Goal: Task Accomplishment & Management: Complete application form

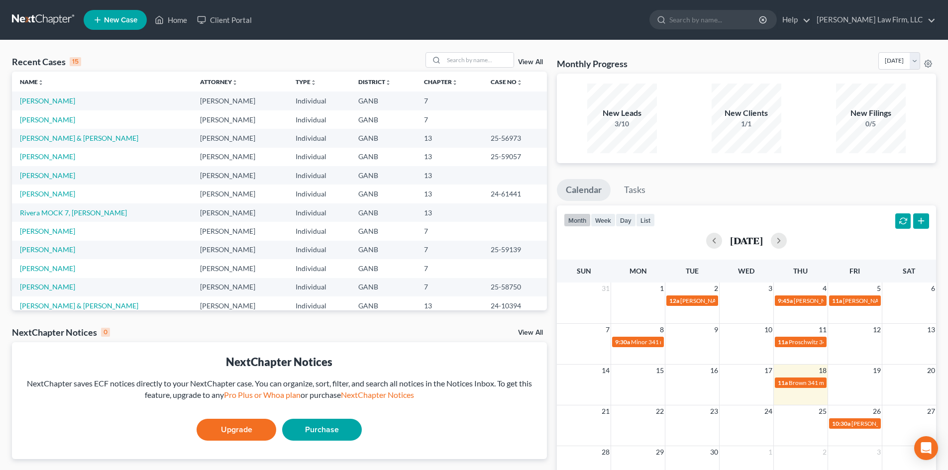
click at [103, 15] on link "New Case" at bounding box center [115, 20] width 63 height 20
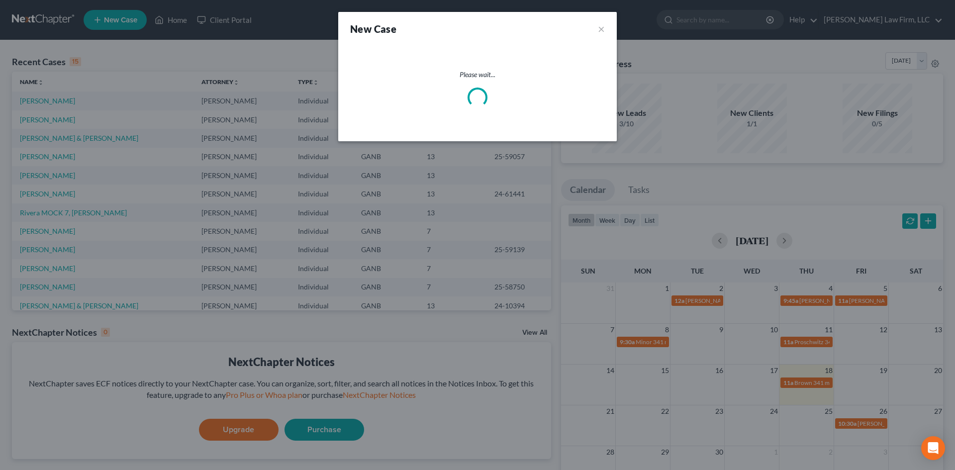
select select "19"
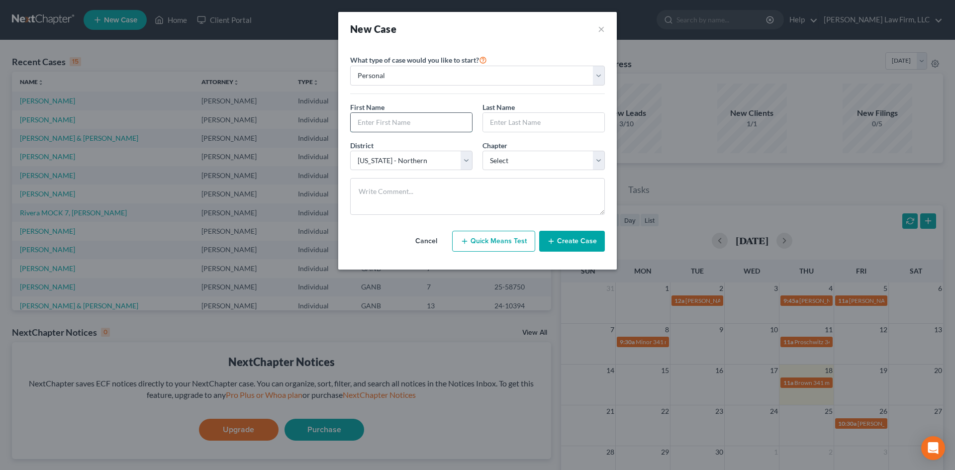
click at [424, 125] on input "text" at bounding box center [411, 122] width 121 height 19
type input "[PERSON_NAME]"
select select "0"
click at [570, 240] on button "Create Case" at bounding box center [572, 241] width 66 height 21
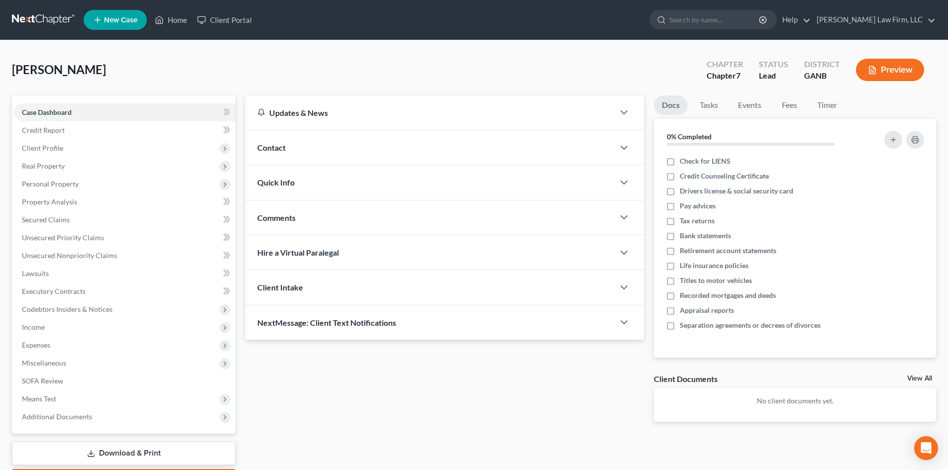
click at [293, 154] on div "Contact" at bounding box center [429, 147] width 369 height 34
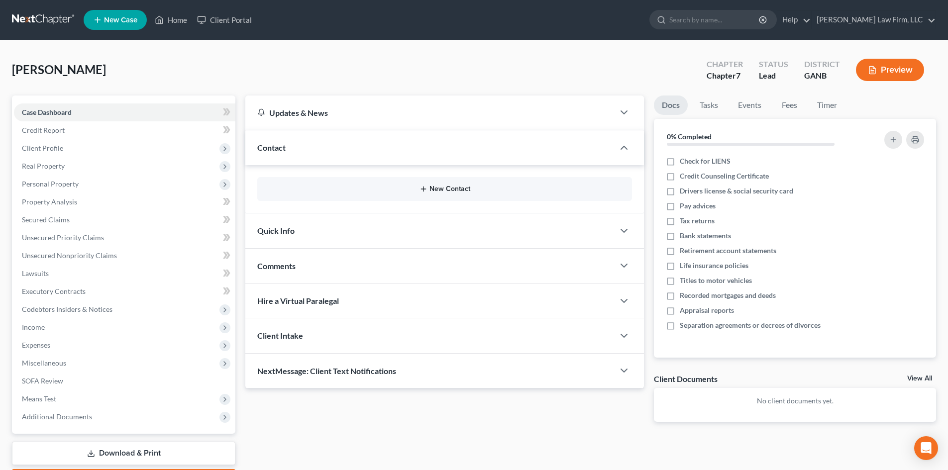
click at [461, 193] on button "New Contact" at bounding box center [444, 189] width 359 height 8
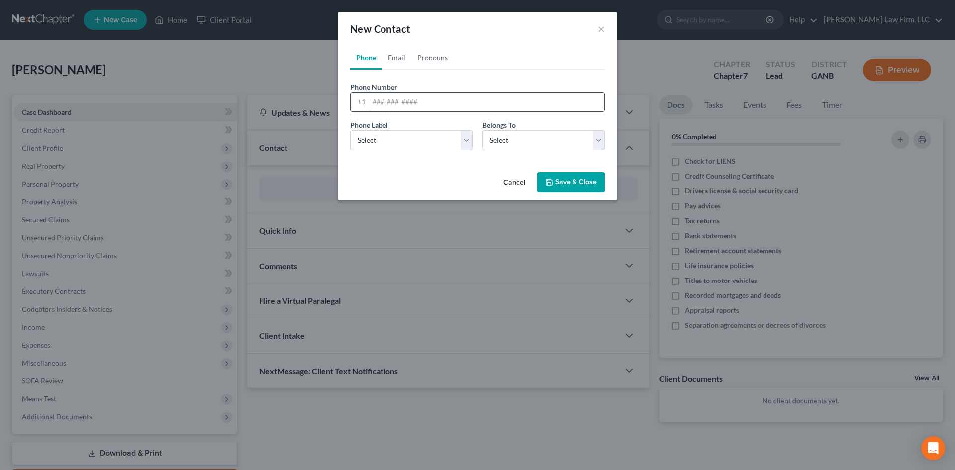
click at [409, 98] on input "tel" at bounding box center [486, 102] width 235 height 19
type input "[PHONE_NUMBER]"
click at [500, 136] on select "Select Client Other" at bounding box center [544, 140] width 122 height 20
select select "0"
click at [483, 130] on select "Select Client Other" at bounding box center [544, 140] width 122 height 20
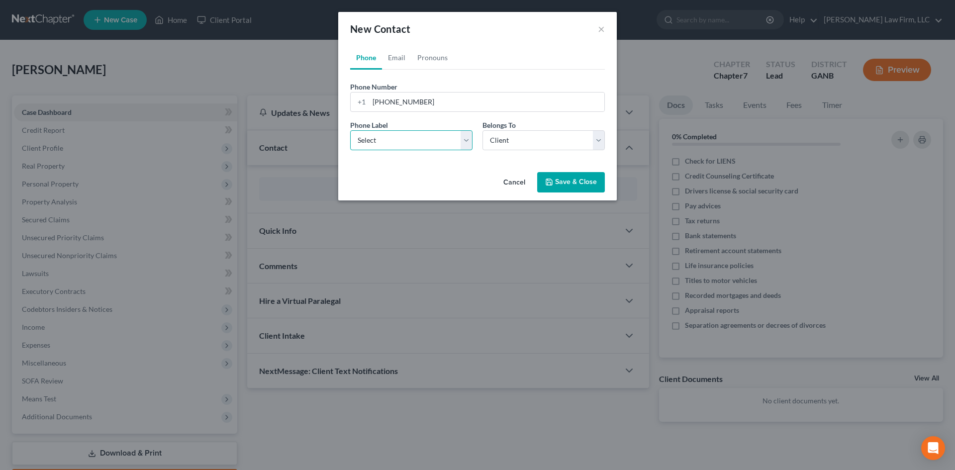
click at [379, 142] on select "Select Mobile Home Work Other" at bounding box center [411, 140] width 122 height 20
select select "0"
click at [350, 130] on select "Select Mobile Home Work Other" at bounding box center [411, 140] width 122 height 20
click at [589, 185] on button "Save & Close" at bounding box center [571, 182] width 68 height 21
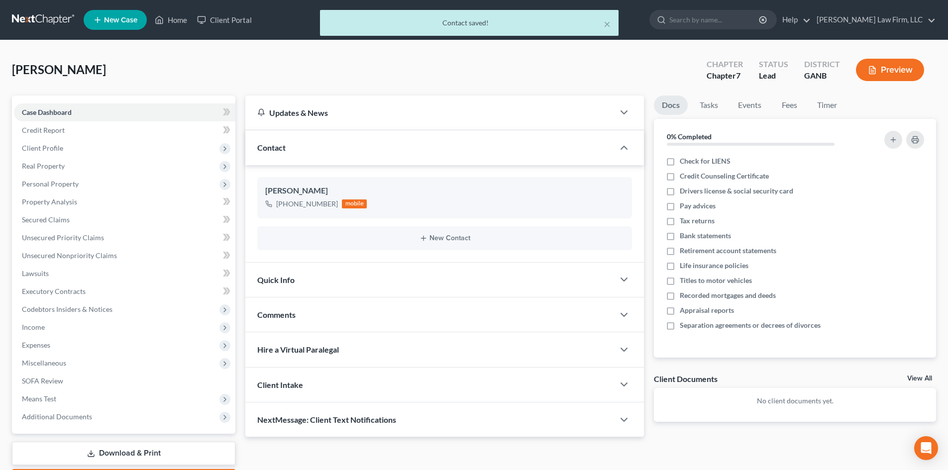
click at [390, 284] on div "Quick Info" at bounding box center [429, 280] width 369 height 34
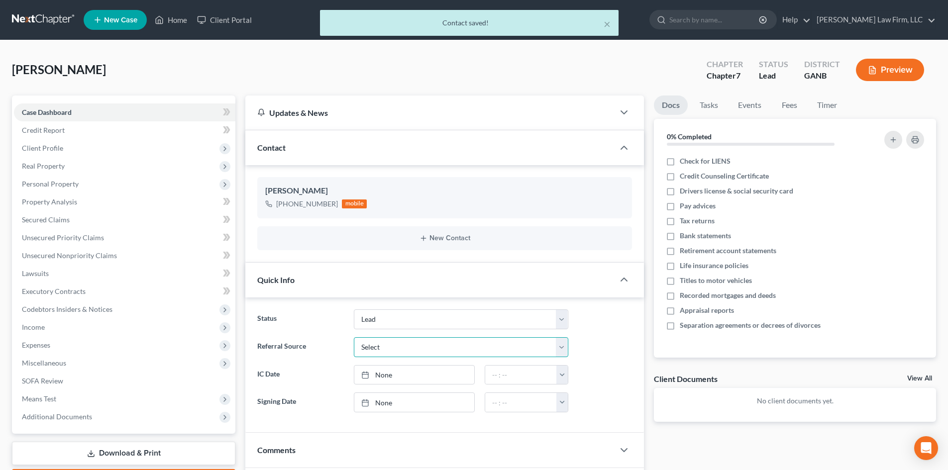
click at [391, 354] on select "Select Word Of Mouth Previous Clients Direct Mail Website Google Search Modern …" at bounding box center [461, 347] width 214 height 20
select select "6"
click at [354, 337] on select "Select Word Of Mouth Previous Clients Direct Mail Website Google Search Modern …" at bounding box center [461, 347] width 214 height 20
click at [397, 374] on input "text" at bounding box center [460, 375] width 213 height 19
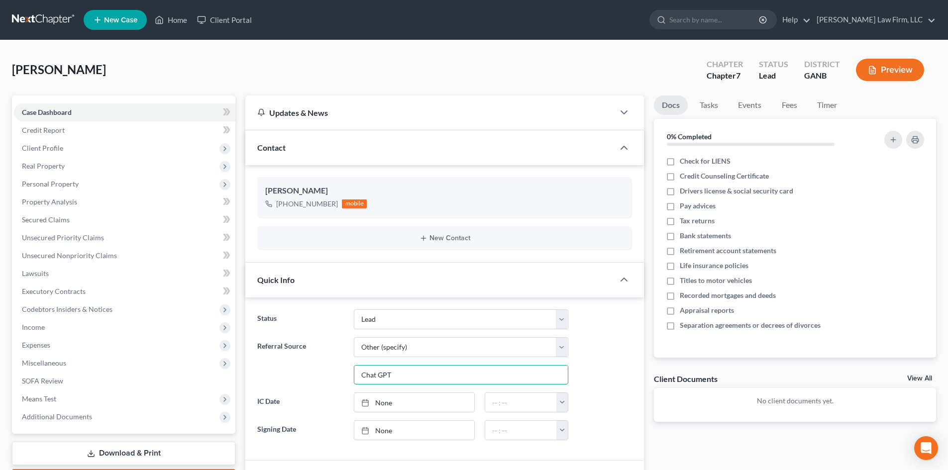
type input "Chat GPT"
click at [616, 344] on div "Referral Source Select Word Of Mouth Previous Clients Direct Mail Website Googl…" at bounding box center [444, 361] width 385 height 48
click at [53, 145] on span "Client Profile" at bounding box center [42, 148] width 41 height 8
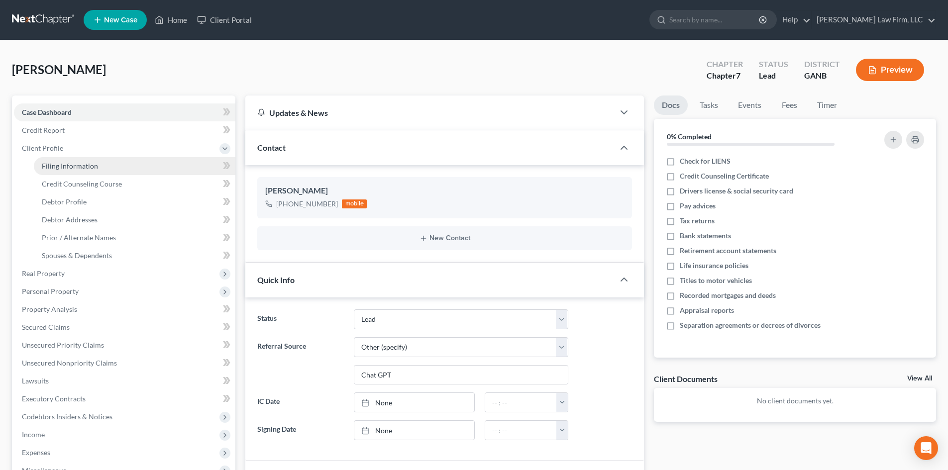
click at [56, 164] on span "Filing Information" at bounding box center [70, 166] width 56 height 8
select select "1"
select select "0"
select select "19"
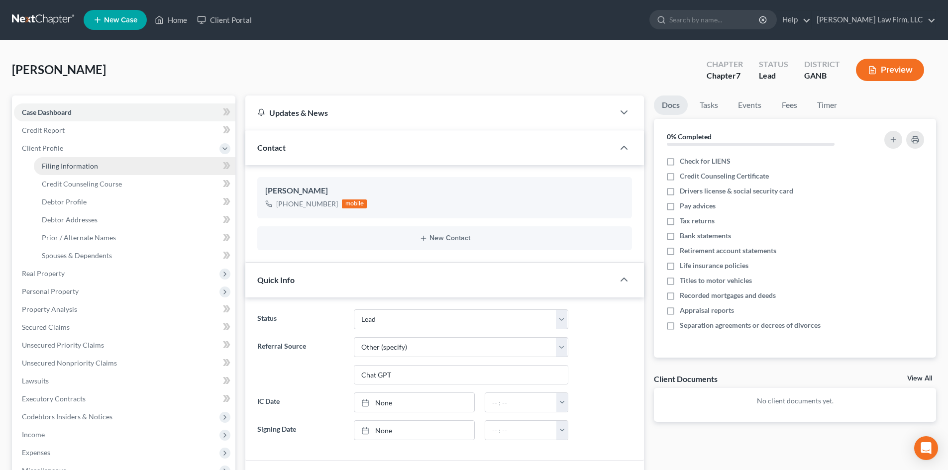
select select "0"
select select "10"
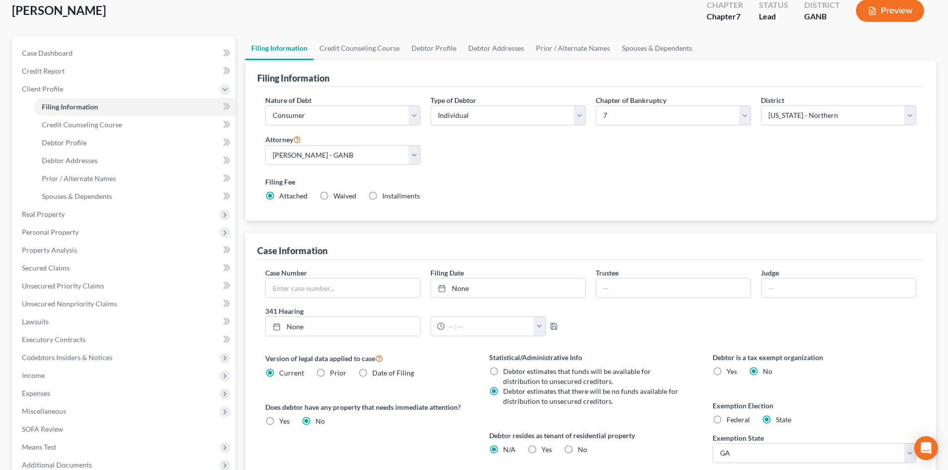
scroll to position [133, 0]
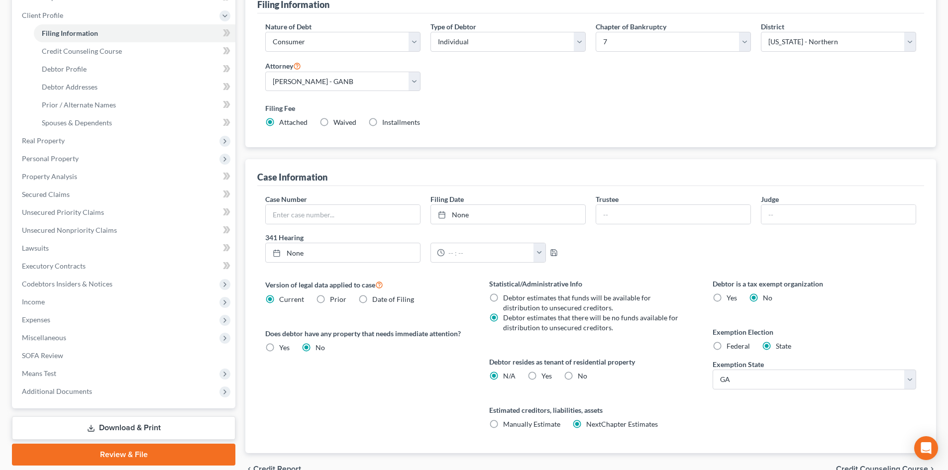
click at [541, 374] on label "Yes Yes" at bounding box center [546, 376] width 10 height 10
click at [545, 374] on input "Yes Yes" at bounding box center [548, 374] width 6 height 6
radio input "true"
radio input "false"
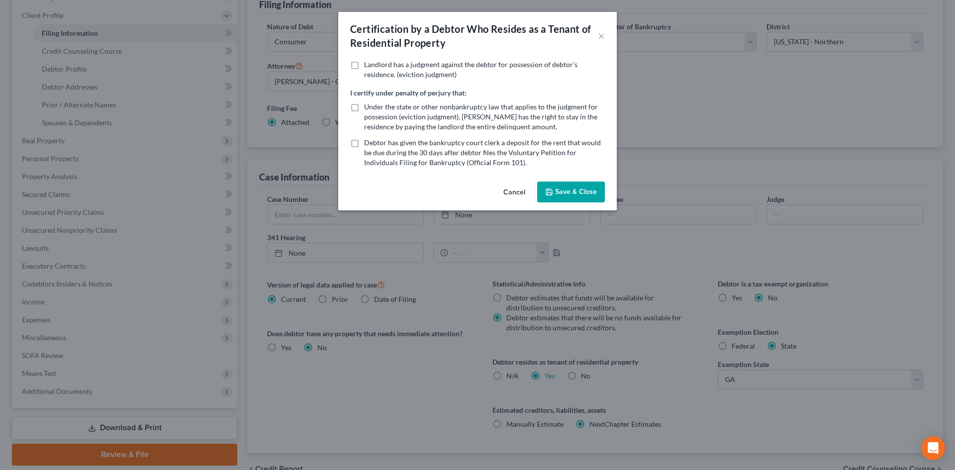
click at [576, 194] on button "Save & Close" at bounding box center [571, 192] width 68 height 21
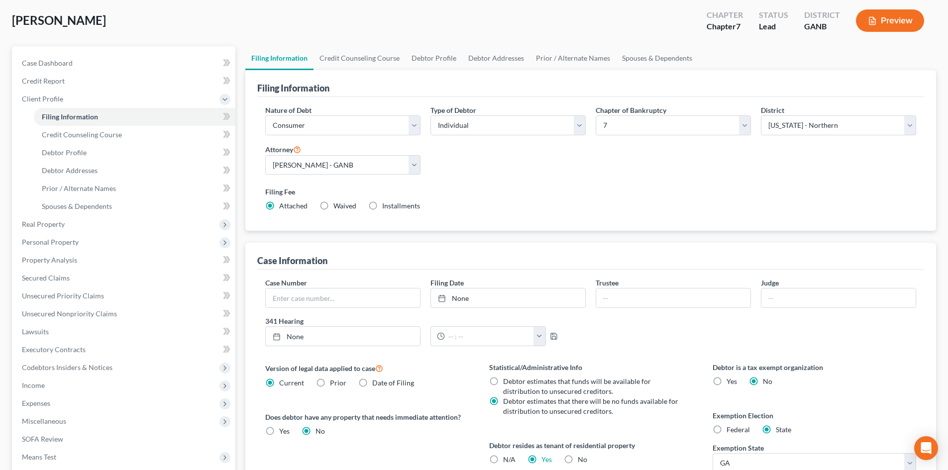
scroll to position [0, 0]
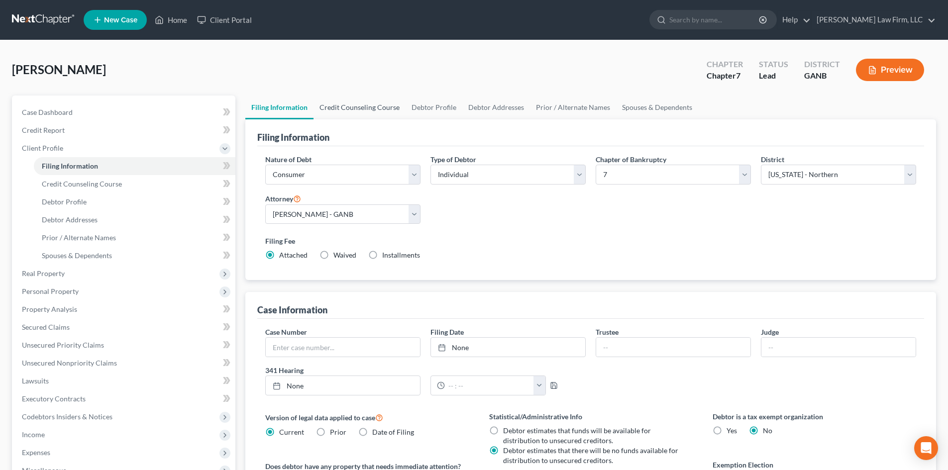
click at [374, 106] on link "Credit Counseling Course" at bounding box center [359, 108] width 92 height 24
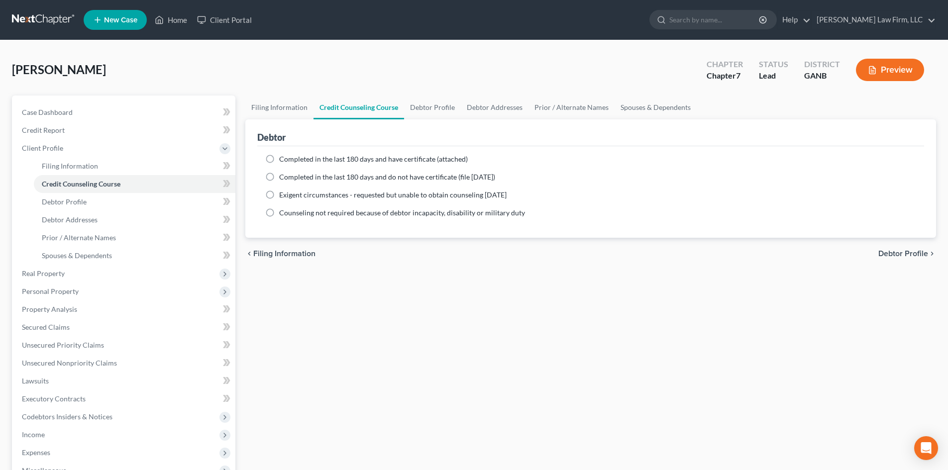
click at [279, 156] on label "Completed in the last 180 days and have certificate (attached)" at bounding box center [373, 159] width 189 height 10
click at [283, 156] on input "Completed in the last 180 days and have certificate (attached)" at bounding box center [286, 157] width 6 height 6
radio input "true"
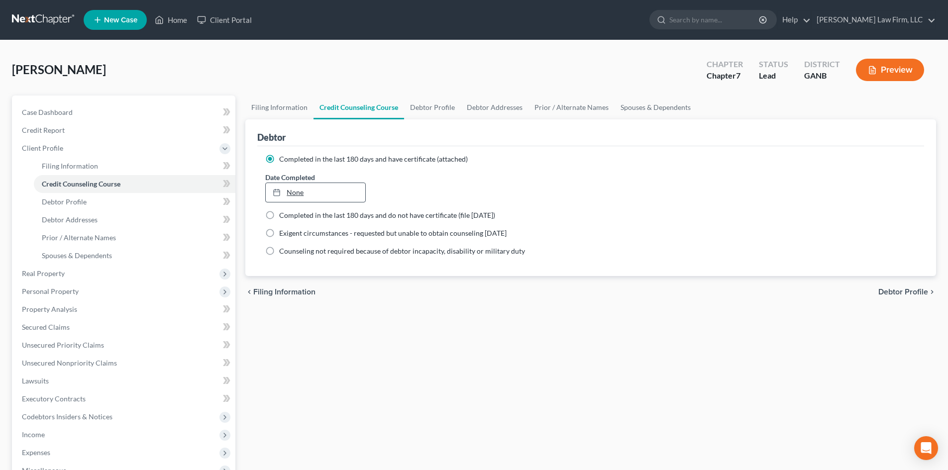
drag, startPoint x: 314, startPoint y: 197, endPoint x: 307, endPoint y: 195, distance: 7.2
click at [314, 197] on link "None" at bounding box center [315, 192] width 99 height 19
drag, startPoint x: 513, startPoint y: 322, endPoint x: 496, endPoint y: 296, distance: 30.5
click at [514, 322] on div "Filing Information Credit Counseling Course Debtor Profile Debtor Addresses Pri…" at bounding box center [590, 347] width 700 height 503
click at [435, 105] on link "Debtor Profile" at bounding box center [432, 108] width 57 height 24
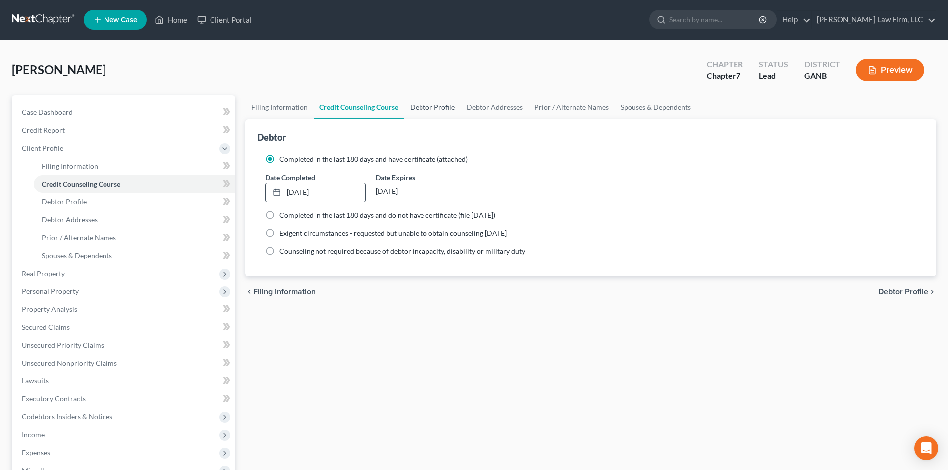
select select "0"
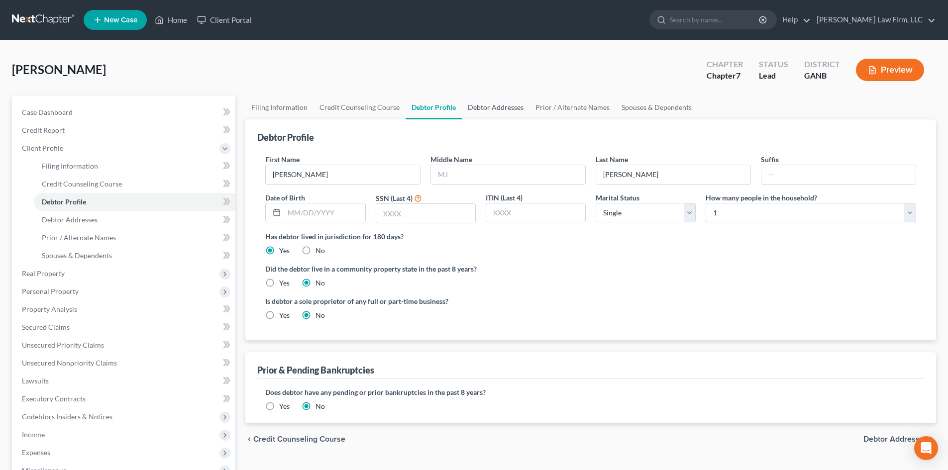
click at [486, 106] on link "Debtor Addresses" at bounding box center [496, 108] width 68 height 24
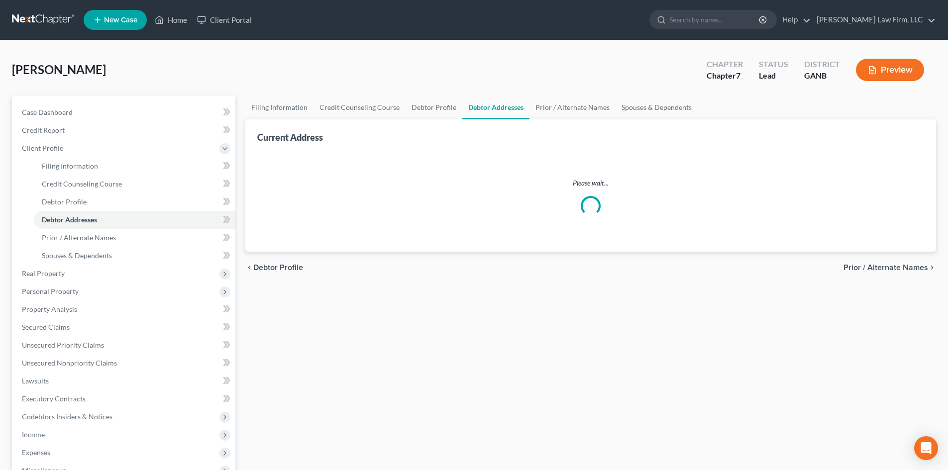
select select "0"
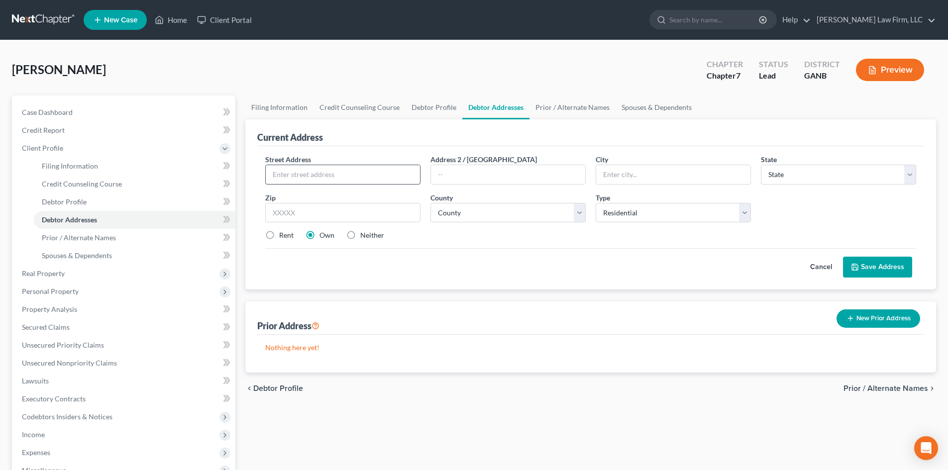
click at [339, 178] on input "text" at bounding box center [343, 174] width 154 height 19
type input "[STREET_ADDRESS]"
type input "30107"
type input "Ball Ground"
select select "10"
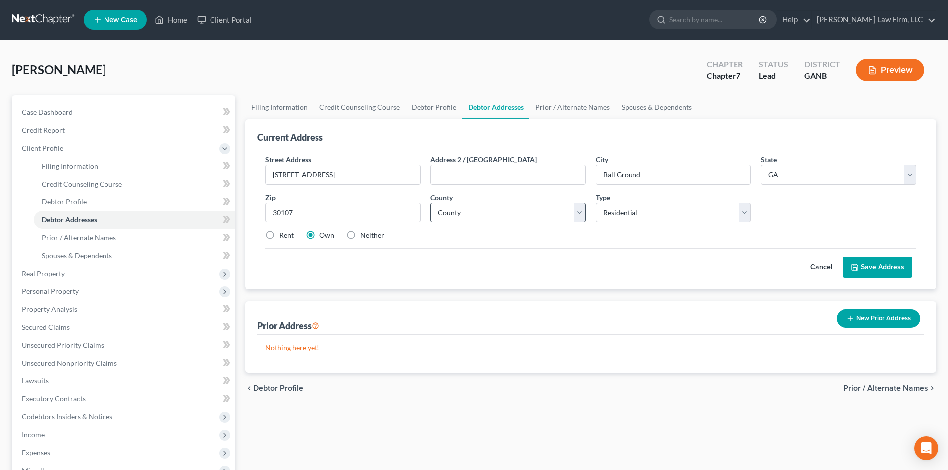
click at [480, 201] on div "County * County" at bounding box center [507, 208] width 165 height 30
click at [480, 210] on select "County [GEOGRAPHIC_DATA] [GEOGRAPHIC_DATA] [GEOGRAPHIC_DATA] [GEOGRAPHIC_DATA] …" at bounding box center [507, 213] width 155 height 20
select select "27"
click at [430, 203] on select "County [GEOGRAPHIC_DATA] [GEOGRAPHIC_DATA] [GEOGRAPHIC_DATA] [GEOGRAPHIC_DATA] …" at bounding box center [507, 213] width 155 height 20
click at [620, 235] on div "Rent Own Neither" at bounding box center [590, 235] width 661 height 10
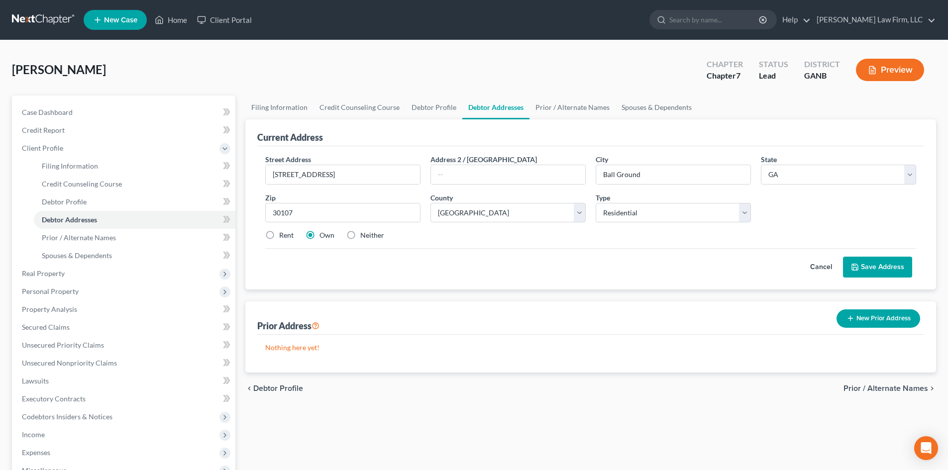
click at [279, 233] on label "Rent" at bounding box center [286, 235] width 14 height 10
click at [283, 233] on input "Rent" at bounding box center [286, 233] width 6 height 6
radio input "true"
click at [893, 267] on button "Save Address" at bounding box center [877, 267] width 69 height 21
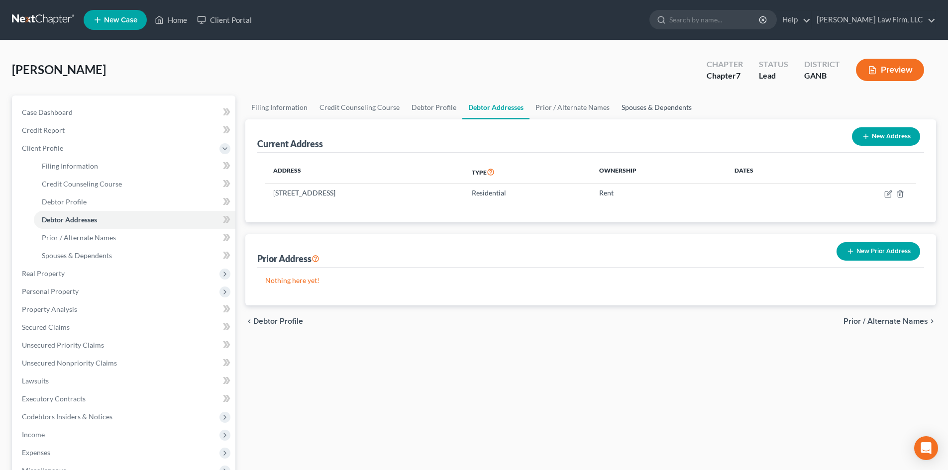
click at [631, 113] on link "Spouses & Dependents" at bounding box center [656, 108] width 82 height 24
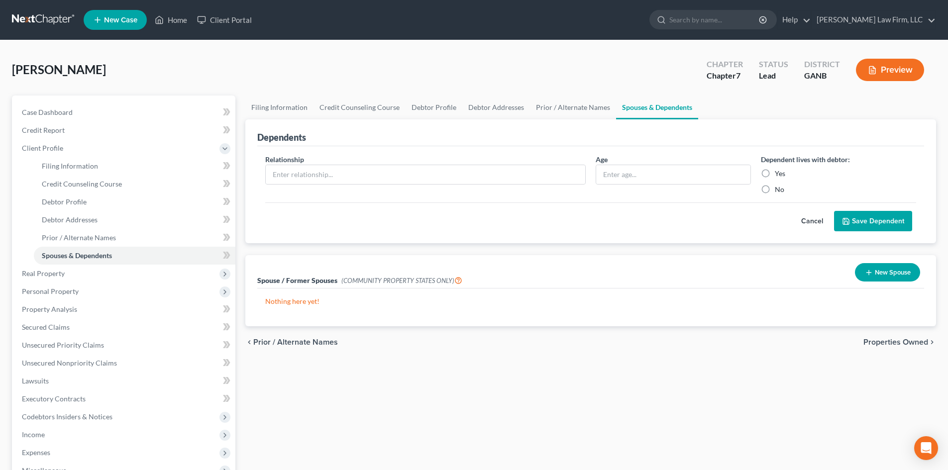
click at [893, 279] on button "New Spouse" at bounding box center [887, 272] width 65 height 18
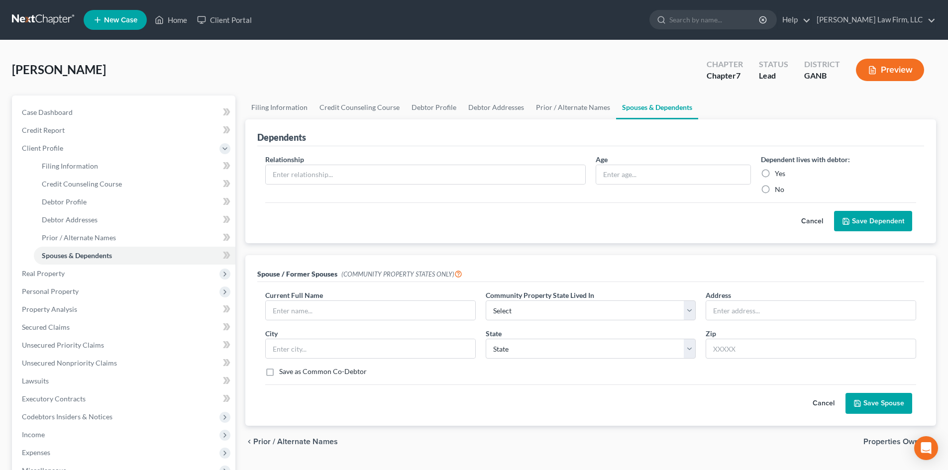
click at [830, 405] on button "Cancel" at bounding box center [823, 403] width 44 height 20
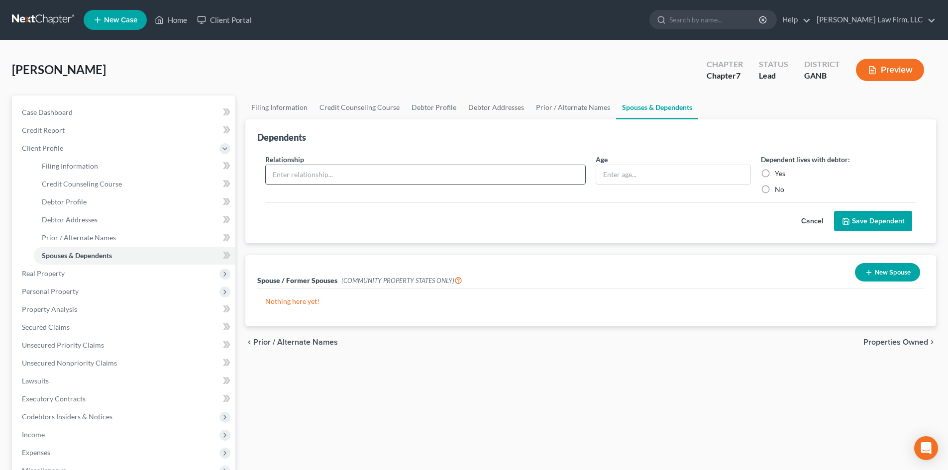
click at [300, 172] on input "text" at bounding box center [425, 174] width 319 height 19
type input "Son"
click at [628, 173] on input "text" at bounding box center [673, 174] width 154 height 19
type input "2"
click at [774, 175] on label "Yes" at bounding box center [779, 174] width 10 height 10
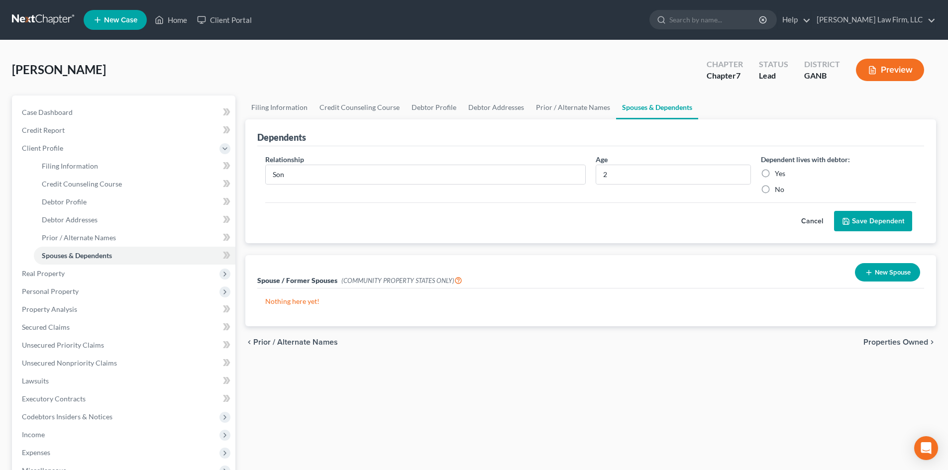
click at [778, 175] on input "Yes" at bounding box center [781, 172] width 6 height 6
radio input "true"
click at [877, 216] on button "Save Dependent" at bounding box center [873, 221] width 78 height 21
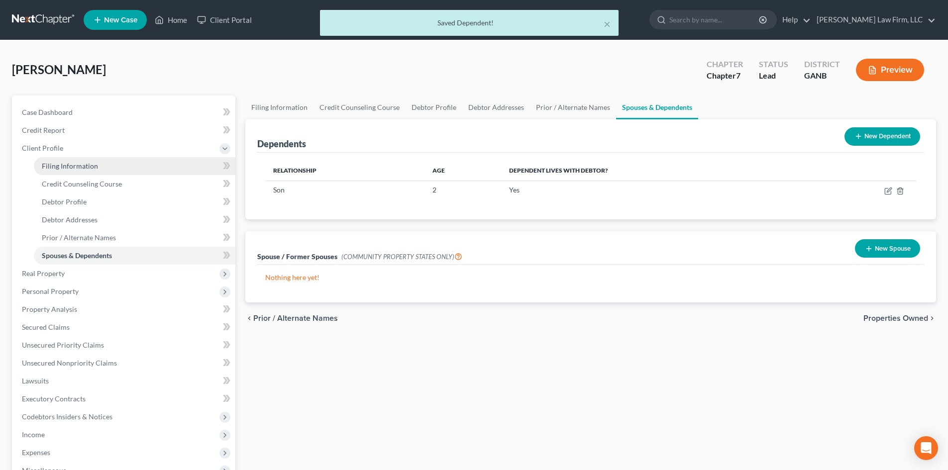
click at [69, 170] on span "Filing Information" at bounding box center [70, 166] width 56 height 8
select select "1"
select select "0"
select select "19"
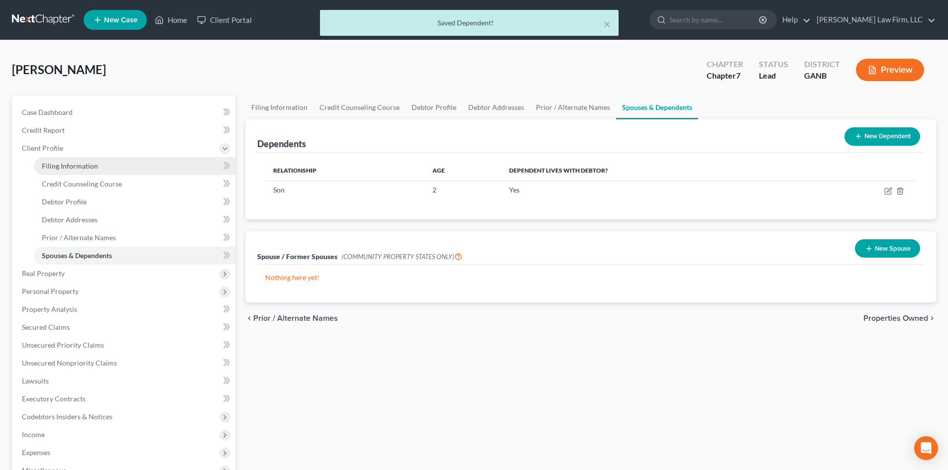
select select "0"
select select "10"
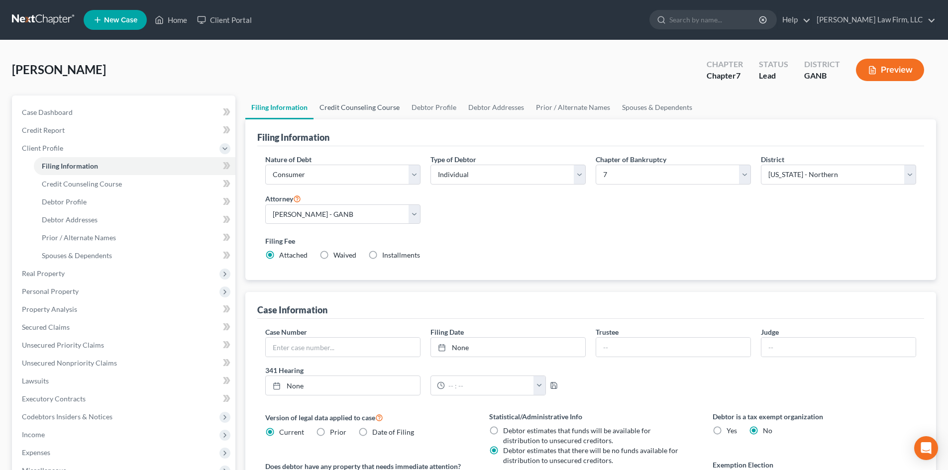
click at [351, 112] on link "Credit Counseling Course" at bounding box center [359, 108] width 92 height 24
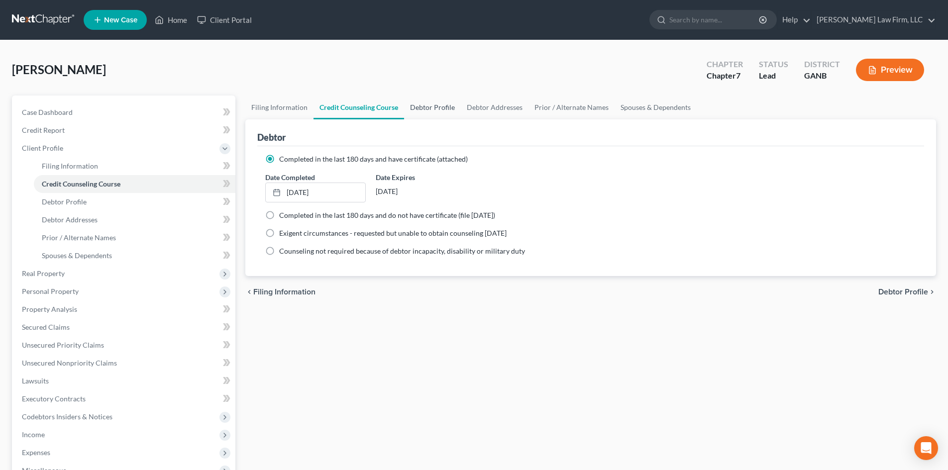
click at [421, 108] on link "Debtor Profile" at bounding box center [432, 108] width 57 height 24
select select "0"
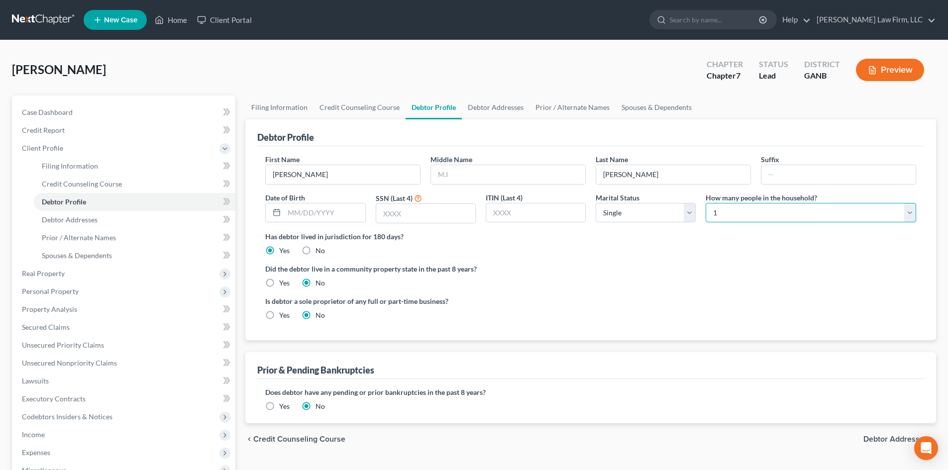
click at [724, 213] on select "Select 1 2 3 4 5 6 7 8 9 10 11 12 13 14 15 16 17 18 19 20" at bounding box center [810, 213] width 210 height 20
select select "2"
click at [705, 203] on select "Select 1 2 3 4 5 6 7 8 9 10 11 12 13 14 15 16 17 18 19 20" at bounding box center [810, 213] width 210 height 20
click at [655, 276] on div "Did the debtor live in a community property state in the past 8 years? Yes No" at bounding box center [590, 276] width 651 height 24
click at [632, 209] on select "Select Single Married Separated Divorced Widowed" at bounding box center [645, 213] width 100 height 20
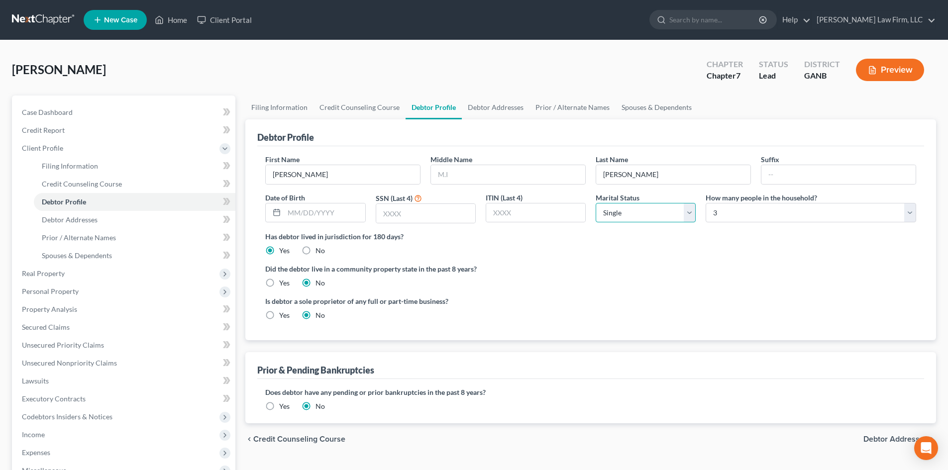
select select "1"
click at [595, 203] on select "Select Single Married Separated Divorced Widowed" at bounding box center [645, 213] width 100 height 20
click at [595, 269] on label "Did the debtor live in a community property state in the past 8 years?" at bounding box center [590, 269] width 651 height 10
click at [296, 213] on input "text" at bounding box center [324, 212] width 81 height 19
type input "[DATE]"
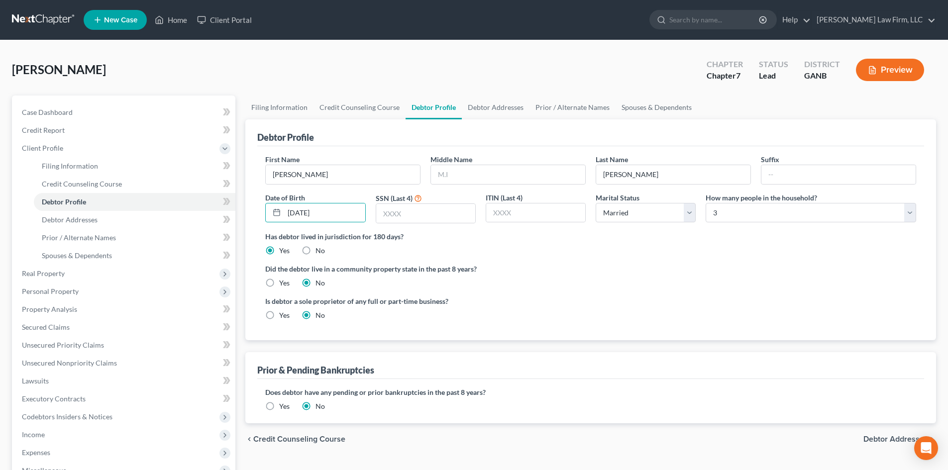
click at [493, 271] on label "Did the debtor live in a community property state in the past 8 years?" at bounding box center [590, 269] width 651 height 10
click at [416, 220] on input "text" at bounding box center [425, 213] width 99 height 19
type input "0790"
click at [653, 259] on ng-include "First Name [PERSON_NAME] Middle Name Last Name [PERSON_NAME] Date of Birth [DEM…" at bounding box center [590, 241] width 651 height 174
drag, startPoint x: 492, startPoint y: 106, endPoint x: 523, endPoint y: 105, distance: 31.4
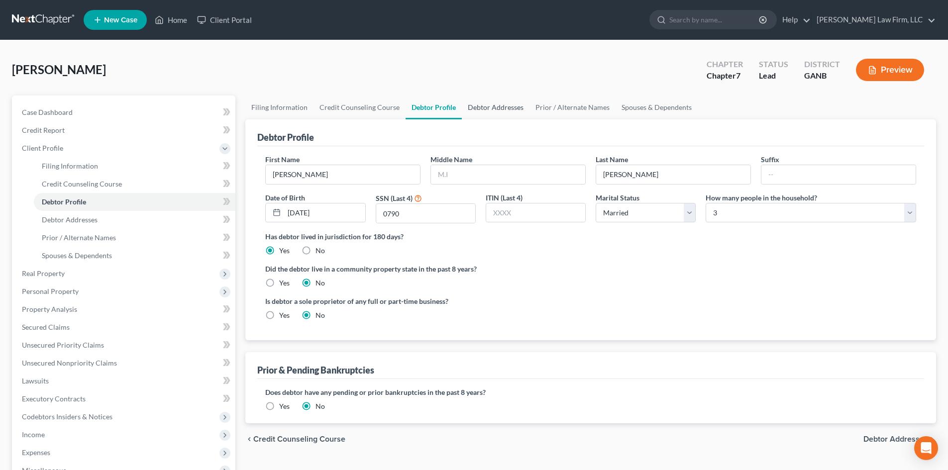
click at [492, 106] on link "Debtor Addresses" at bounding box center [496, 108] width 68 height 24
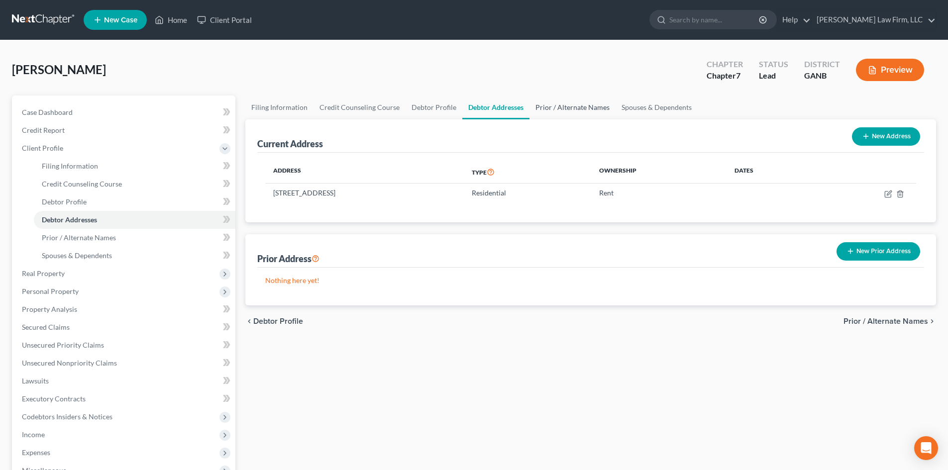
click at [569, 105] on link "Prior / Alternate Names" at bounding box center [572, 108] width 86 height 24
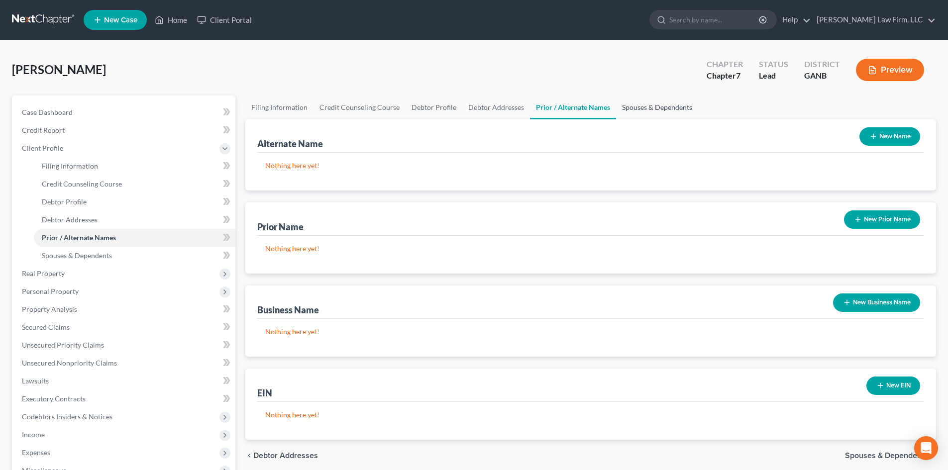
click at [623, 105] on link "Spouses & Dependents" at bounding box center [657, 108] width 82 height 24
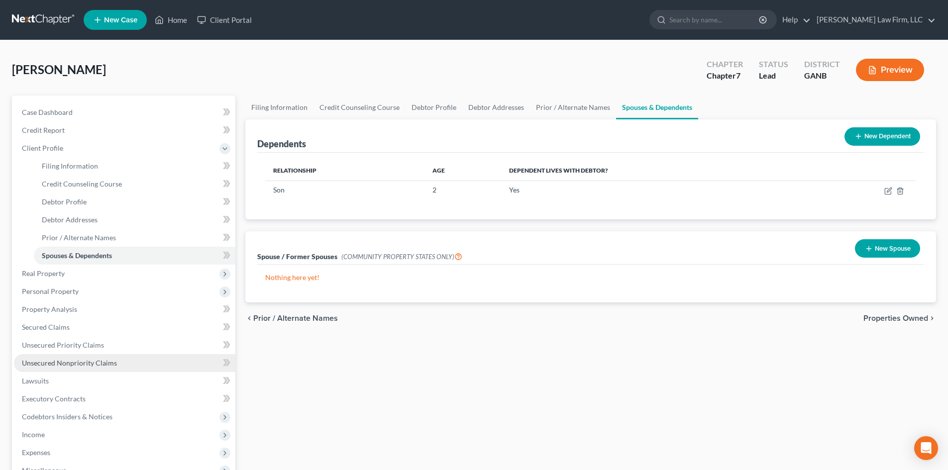
scroll to position [133, 0]
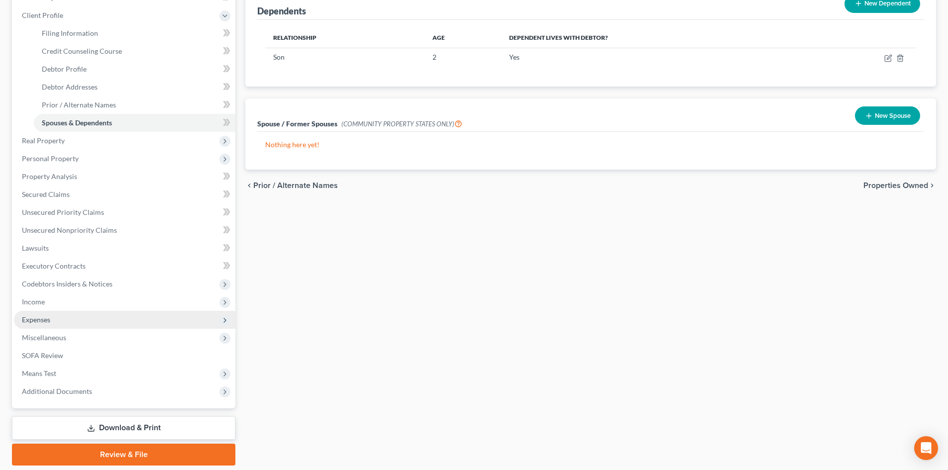
click at [43, 316] on span "Expenses" at bounding box center [36, 319] width 28 height 8
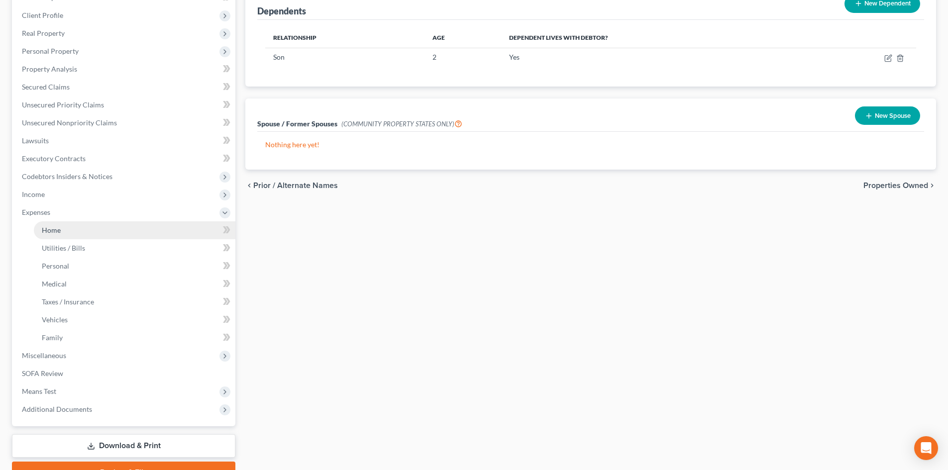
click at [50, 231] on span "Home" at bounding box center [51, 230] width 19 height 8
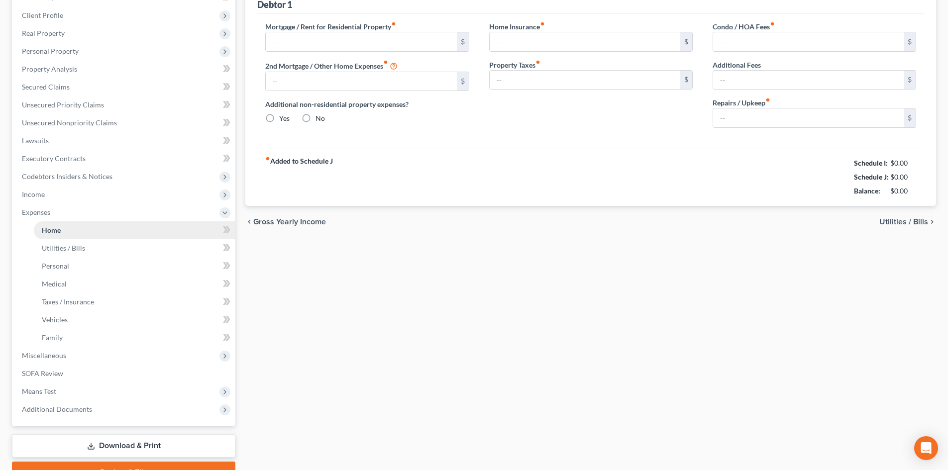
type input "0.00"
radio input "true"
type input "0.00"
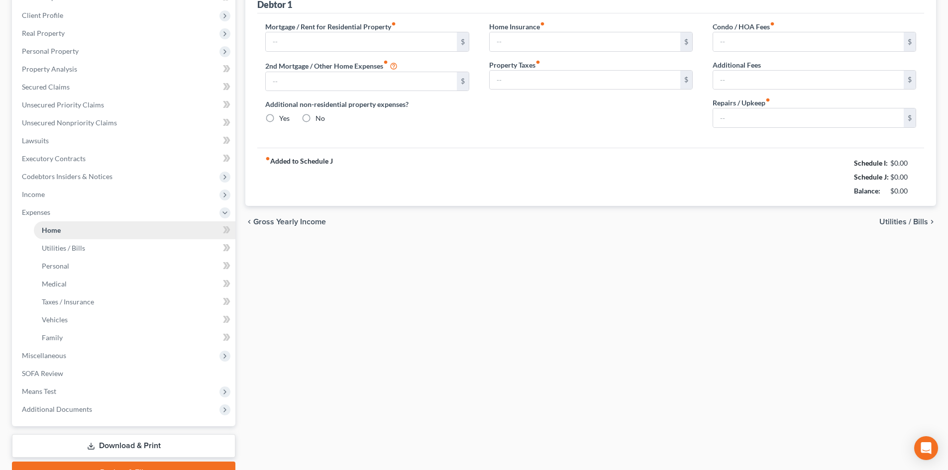
type input "0.00"
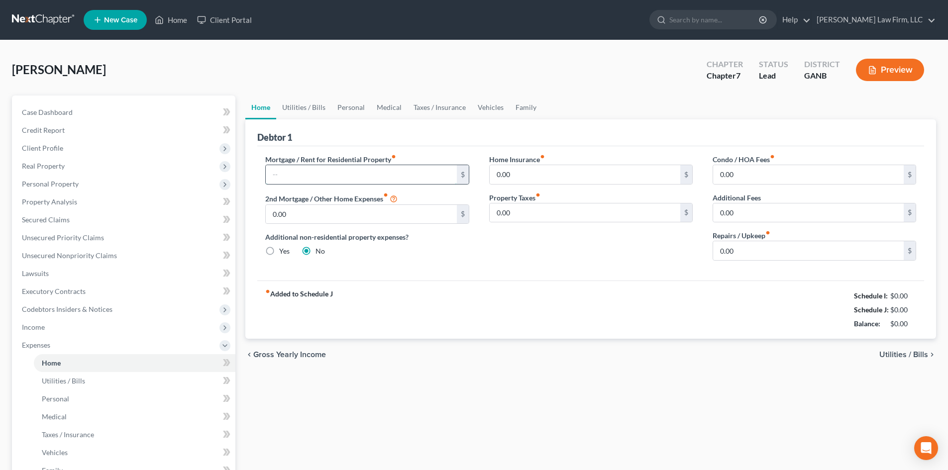
click at [300, 171] on input "text" at bounding box center [361, 174] width 191 height 19
type input "1,200"
click at [310, 104] on link "Utilities / Bills" at bounding box center [303, 108] width 55 height 24
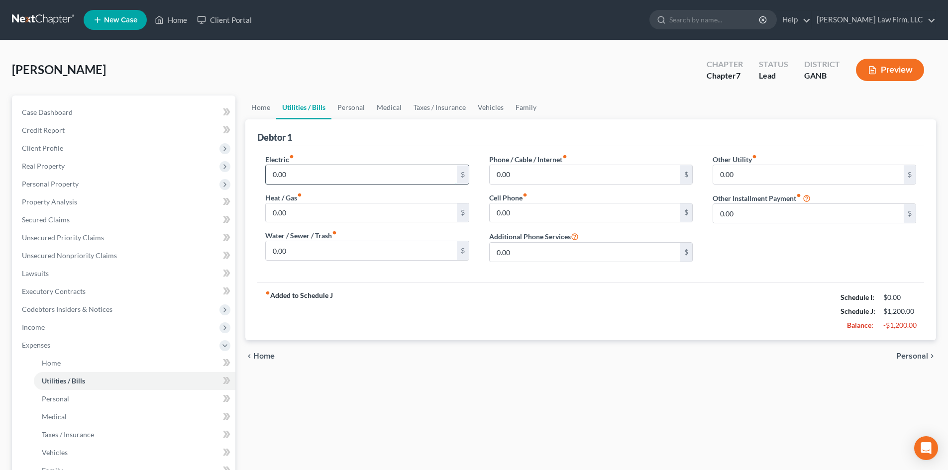
click at [314, 169] on input "0.00" at bounding box center [361, 174] width 191 height 19
type input "150"
click at [308, 250] on input "0.00" at bounding box center [361, 250] width 191 height 19
type input "70"
type input "170"
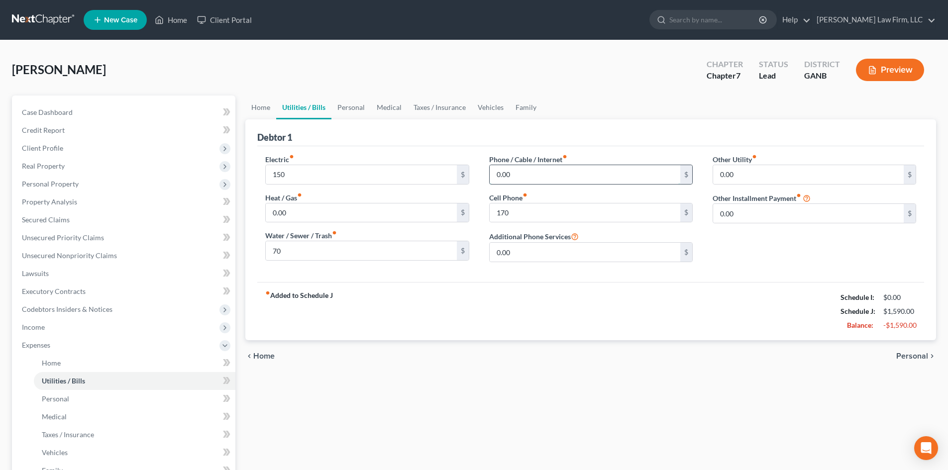
click at [532, 174] on input "0.00" at bounding box center [584, 174] width 191 height 19
type input "70"
click at [562, 301] on div "fiber_manual_record Added to Schedule J Schedule I: $0.00 Schedule J: $1,660.00…" at bounding box center [590, 311] width 667 height 58
click at [343, 110] on link "Personal" at bounding box center [350, 108] width 39 height 24
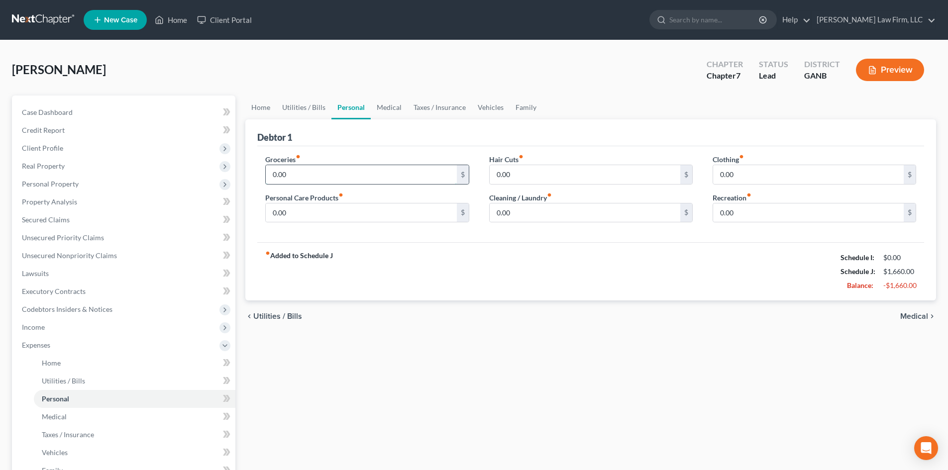
click at [317, 171] on input "0.00" at bounding box center [361, 174] width 191 height 19
type input "300"
click at [392, 113] on link "Medical" at bounding box center [389, 108] width 37 height 24
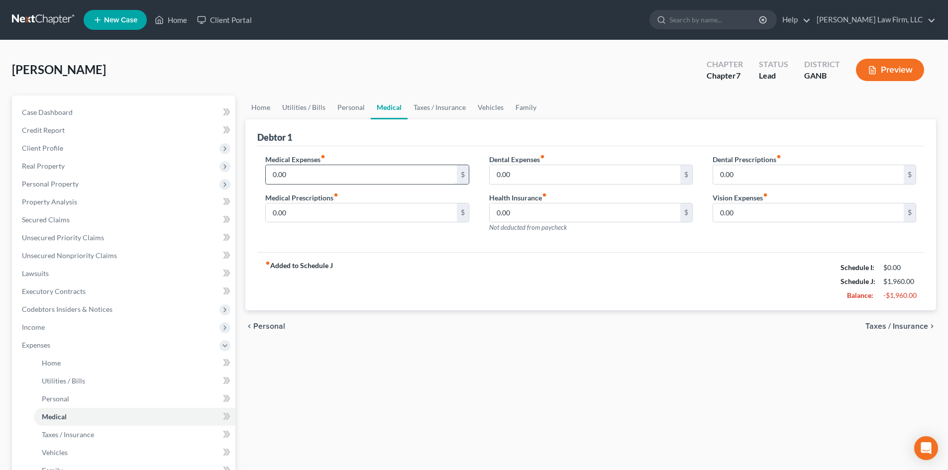
click at [303, 172] on input "0.00" at bounding box center [361, 174] width 191 height 19
type input "300"
click at [496, 107] on link "Vehicles" at bounding box center [491, 108] width 38 height 24
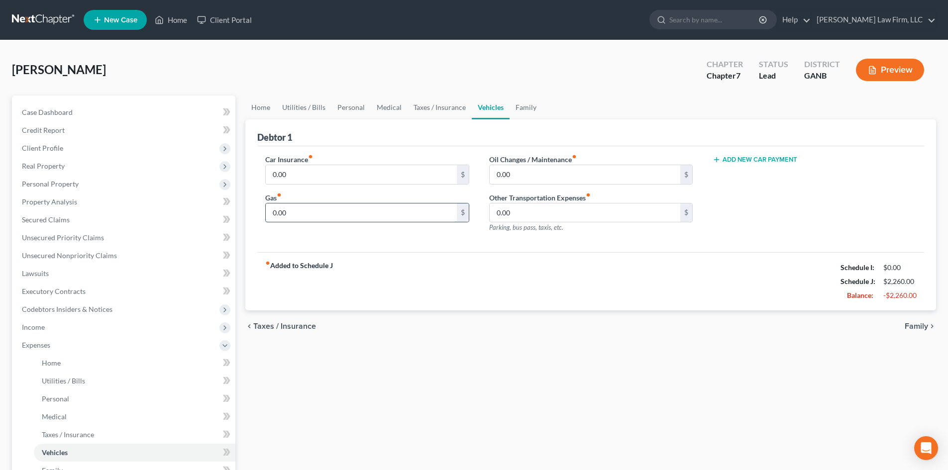
click at [282, 208] on input "0.00" at bounding box center [361, 212] width 191 height 19
type input "400"
click at [521, 175] on input "0.00" at bounding box center [584, 174] width 191 height 19
type input "35"
click at [483, 266] on div "fiber_manual_record Added to Schedule J Schedule I: $0.00 Schedule J: $2,695.00…" at bounding box center [590, 281] width 667 height 58
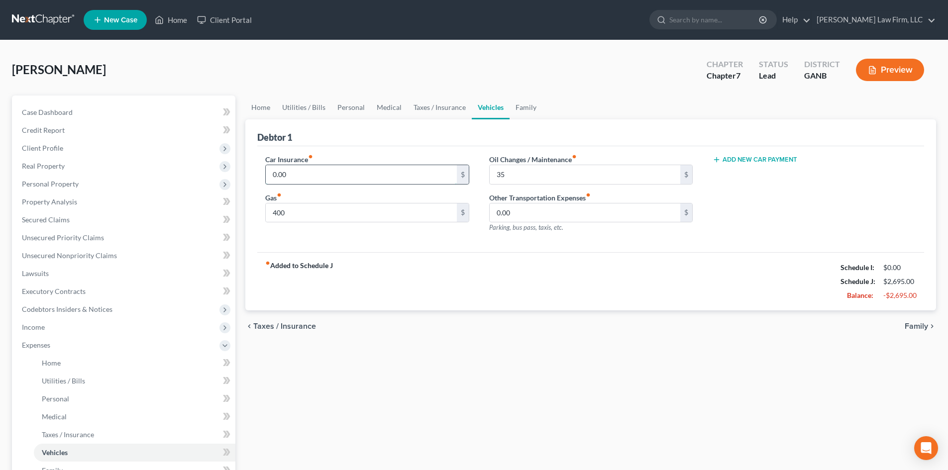
click at [302, 175] on input "0.00" at bounding box center [361, 174] width 191 height 19
type input "145"
click at [447, 259] on div "fiber_manual_record Added to Schedule J Schedule I: $0.00 Schedule J: $2,840.00…" at bounding box center [590, 281] width 667 height 58
click at [530, 111] on link "Family" at bounding box center [525, 108] width 33 height 24
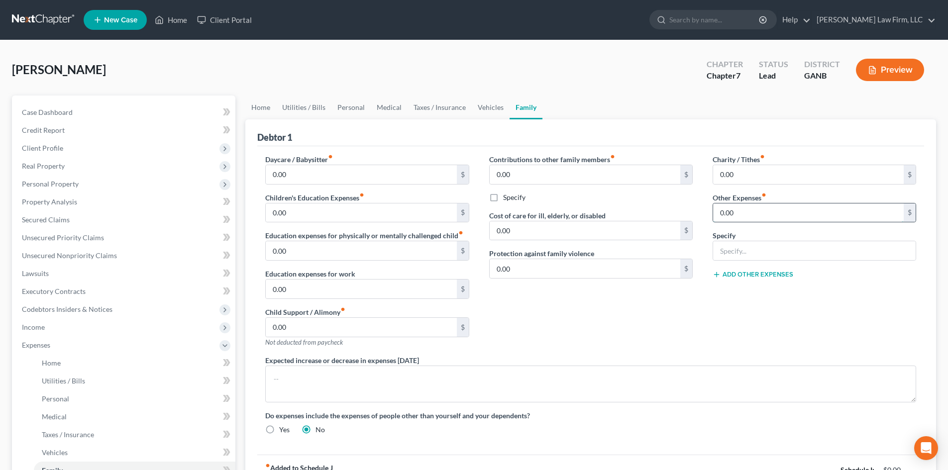
click at [779, 217] on input "0.00" at bounding box center [808, 212] width 191 height 19
type input "50"
type input "Gym membership"
click at [767, 337] on div "Charity / Tithes fiber_manual_record 0.00 $ Other Expenses fiber_manual_record …" at bounding box center [813, 254] width 223 height 201
click at [42, 353] on span "Expenses" at bounding box center [124, 345] width 221 height 18
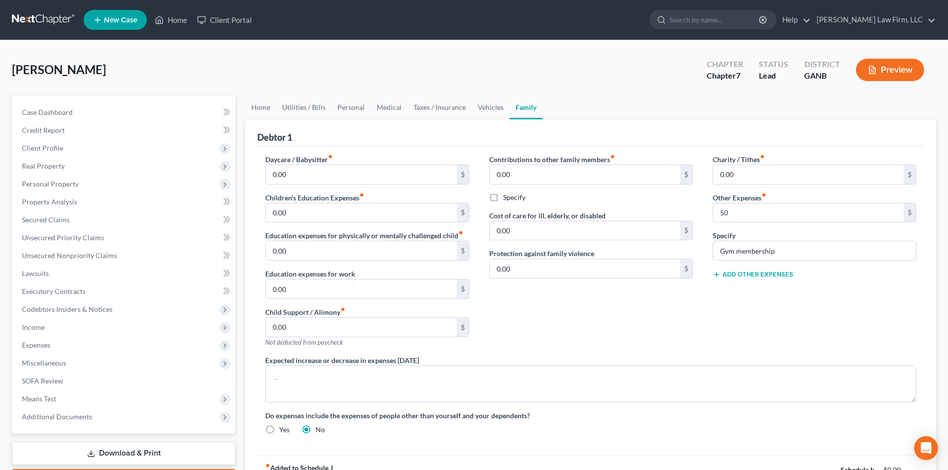
click at [920, 362] on div "Expected increase or decrease in expenses [DATE]" at bounding box center [590, 378] width 671 height 47
click at [819, 333] on div "Charity / Tithes fiber_manual_record 0.00 $ Other Expenses fiber_manual_record …" at bounding box center [813, 254] width 223 height 201
click at [166, 21] on link "Home" at bounding box center [171, 20] width 42 height 18
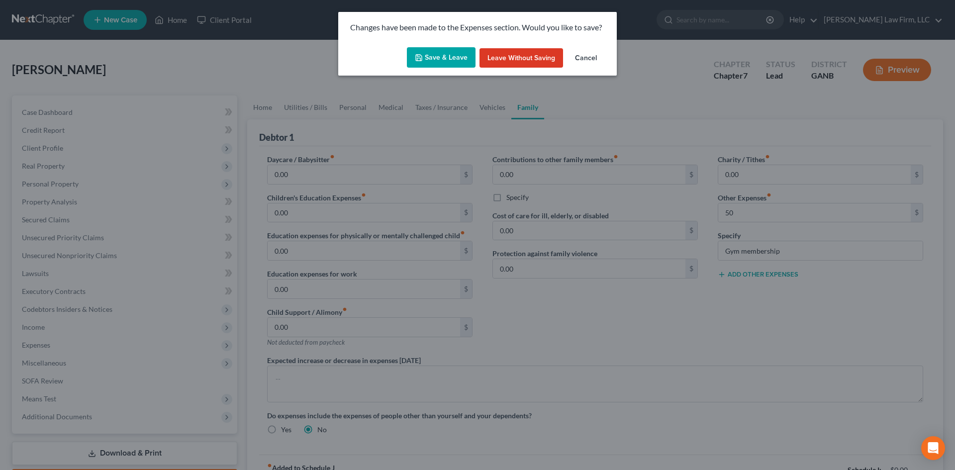
click at [432, 57] on button "Save & Leave" at bounding box center [441, 57] width 69 height 21
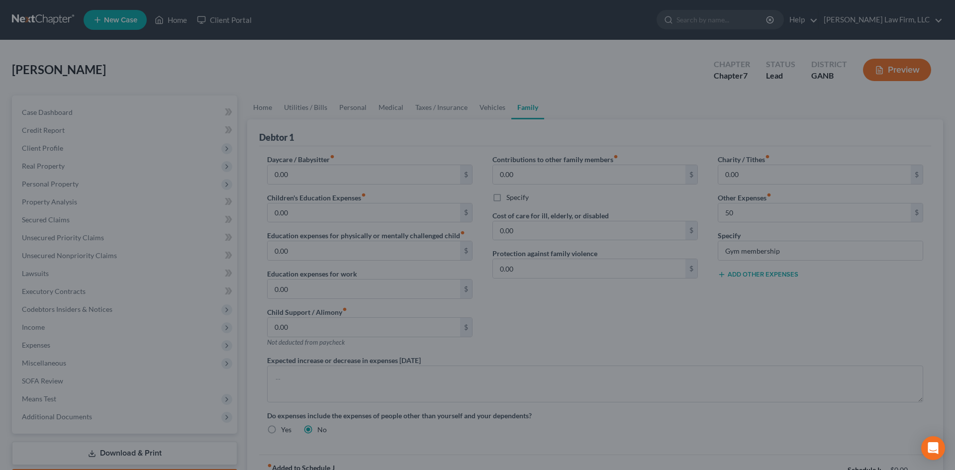
type input "50.00"
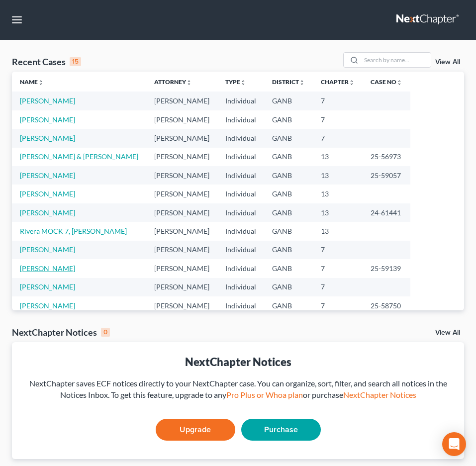
click at [47, 270] on link "[PERSON_NAME]" at bounding box center [47, 268] width 55 height 8
select select "6"
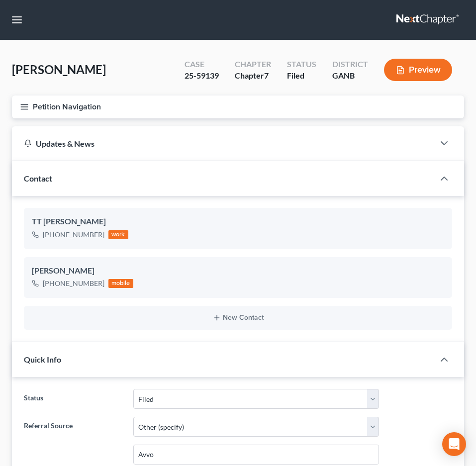
click at [24, 107] on icon "button" at bounding box center [24, 106] width 9 height 9
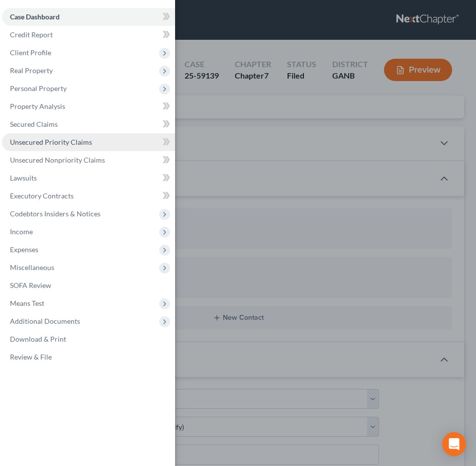
click at [40, 144] on span "Unsecured Priority Claims" at bounding box center [51, 142] width 82 height 8
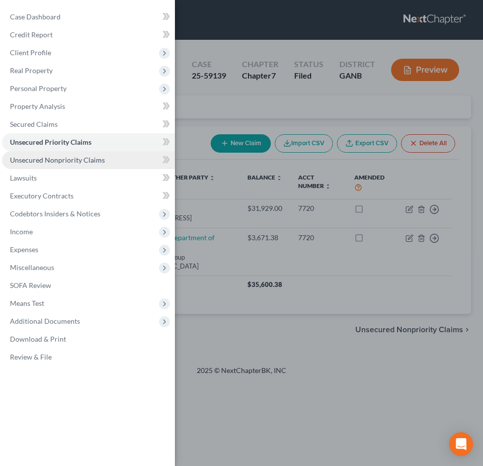
click at [51, 161] on span "Unsecured Nonpriority Claims" at bounding box center [57, 160] width 95 height 8
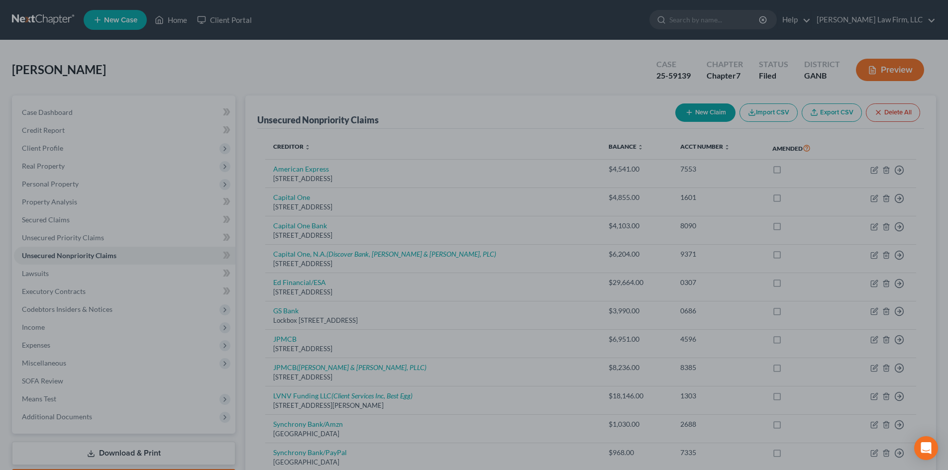
click at [336, 69] on div at bounding box center [474, 235] width 948 height 470
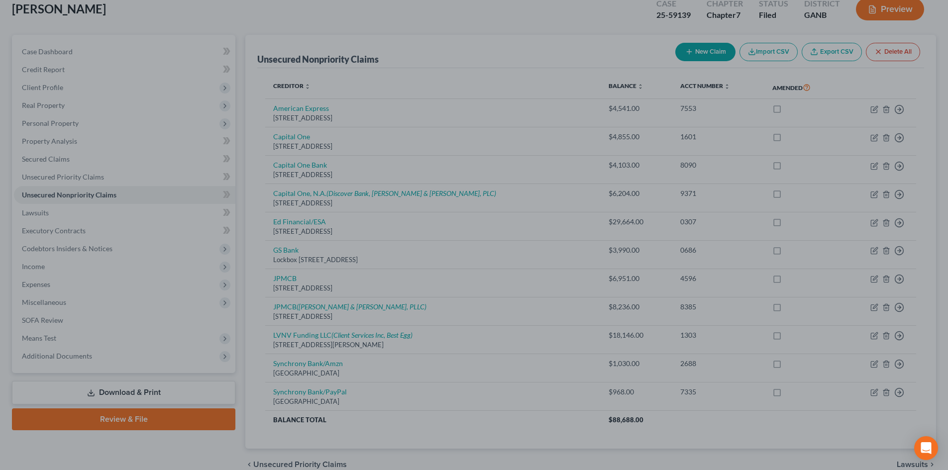
scroll to position [109, 0]
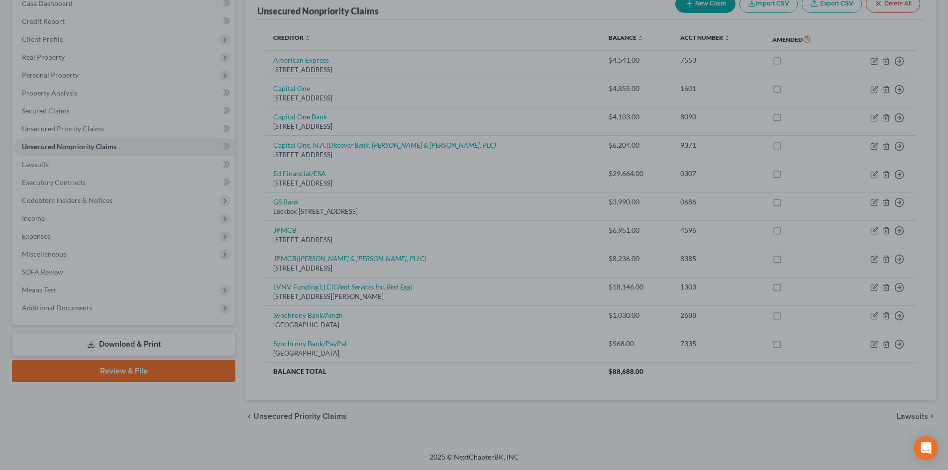
click at [186, 437] on div at bounding box center [474, 235] width 948 height 470
click at [297, 417] on div at bounding box center [474, 235] width 948 height 470
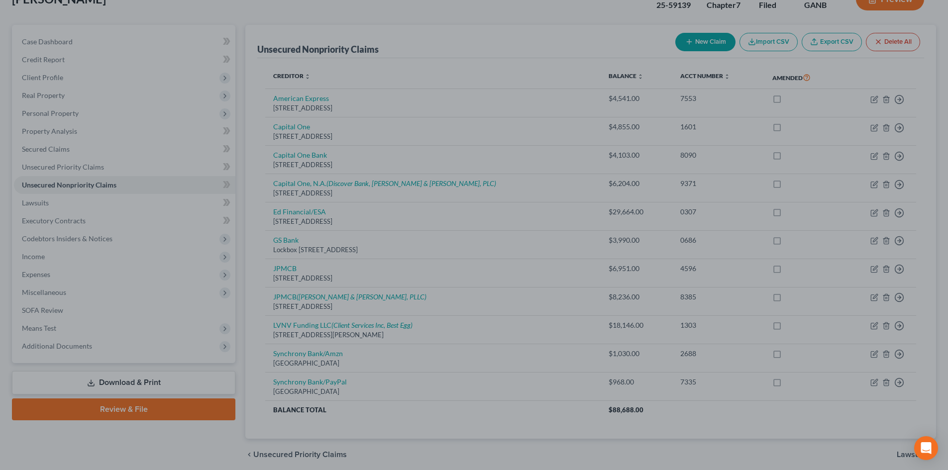
scroll to position [0, 0]
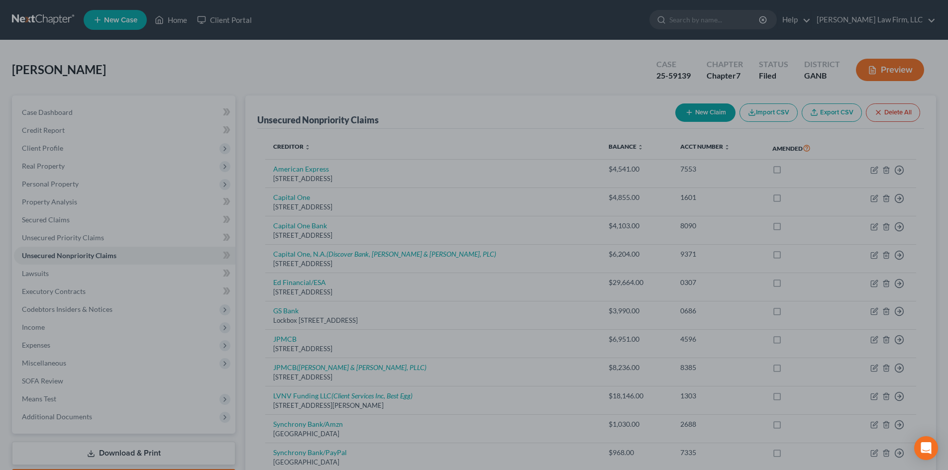
drag, startPoint x: 173, startPoint y: 81, endPoint x: 193, endPoint y: 75, distance: 21.9
click at [173, 81] on div at bounding box center [474, 235] width 948 height 470
drag, startPoint x: 589, startPoint y: 25, endPoint x: 711, endPoint y: 17, distance: 122.6
click at [593, 22] on div at bounding box center [474, 235] width 948 height 470
click at [711, 17] on div at bounding box center [474, 235] width 948 height 470
